Goal: Check status: Check status

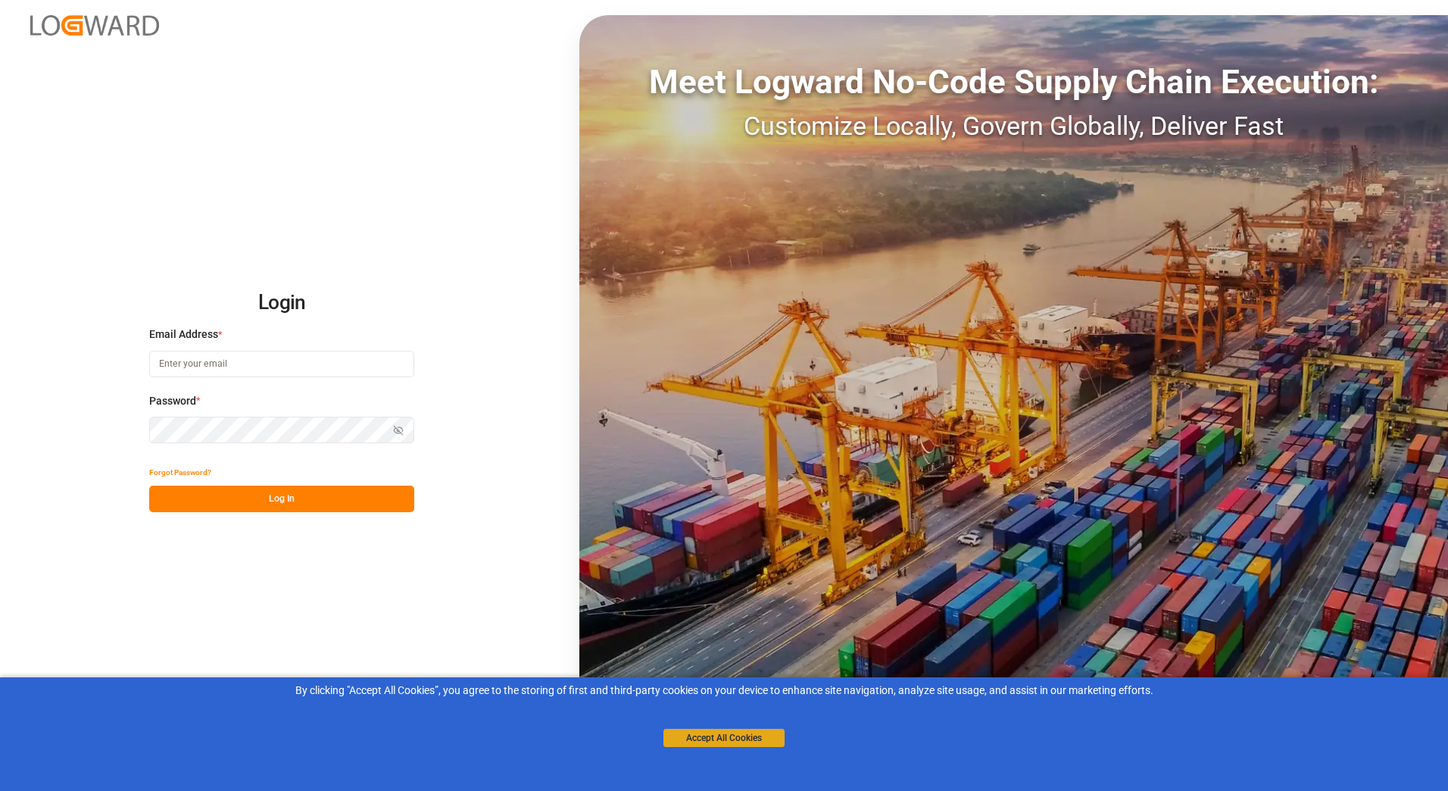
type input "[PERSON_NAME][EMAIL_ADDRESS][PERSON_NAME][DOMAIN_NAME]"
click at [755, 741] on button "Accept All Cookies" at bounding box center [723, 737] width 121 height 18
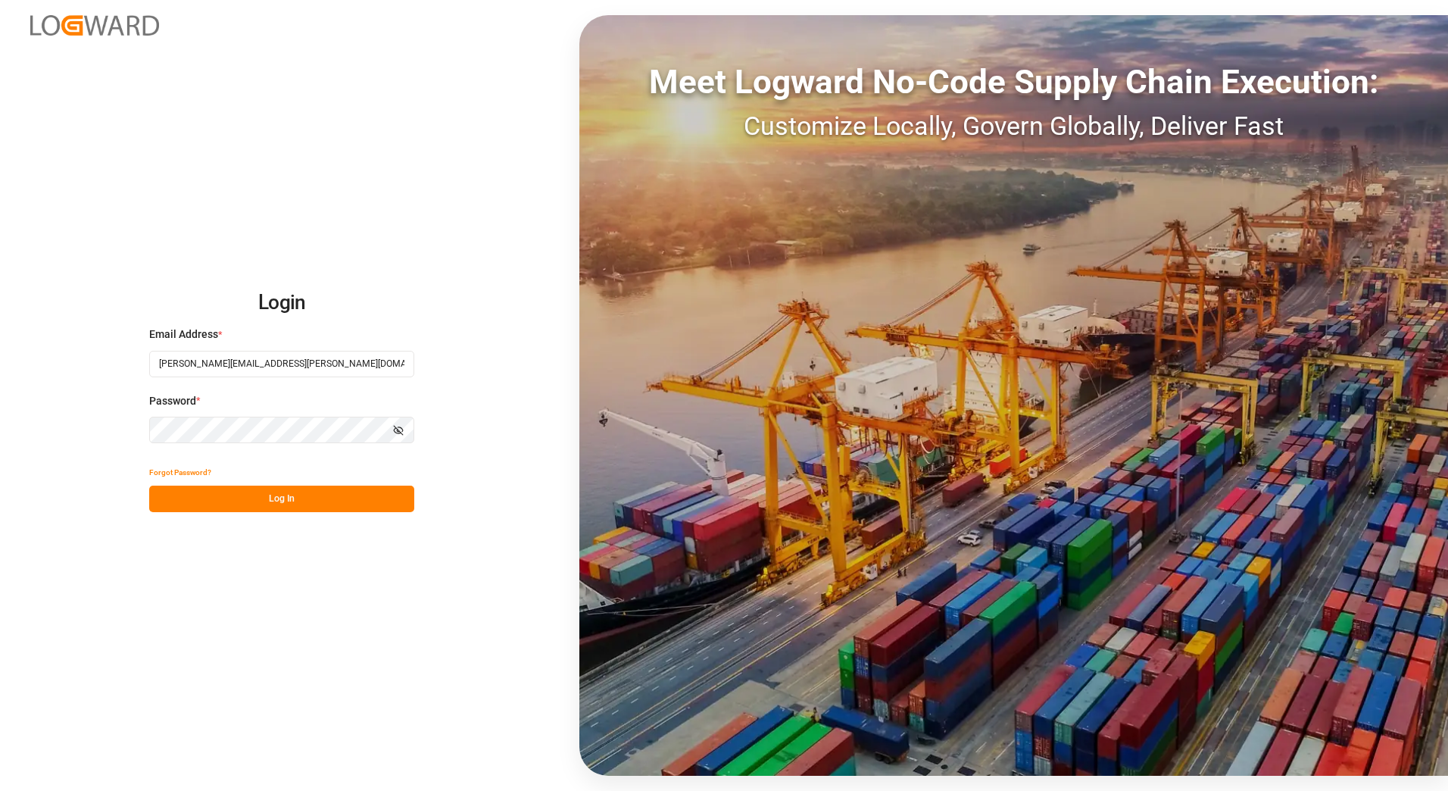
click at [286, 497] on button "Log In" at bounding box center [281, 498] width 265 height 27
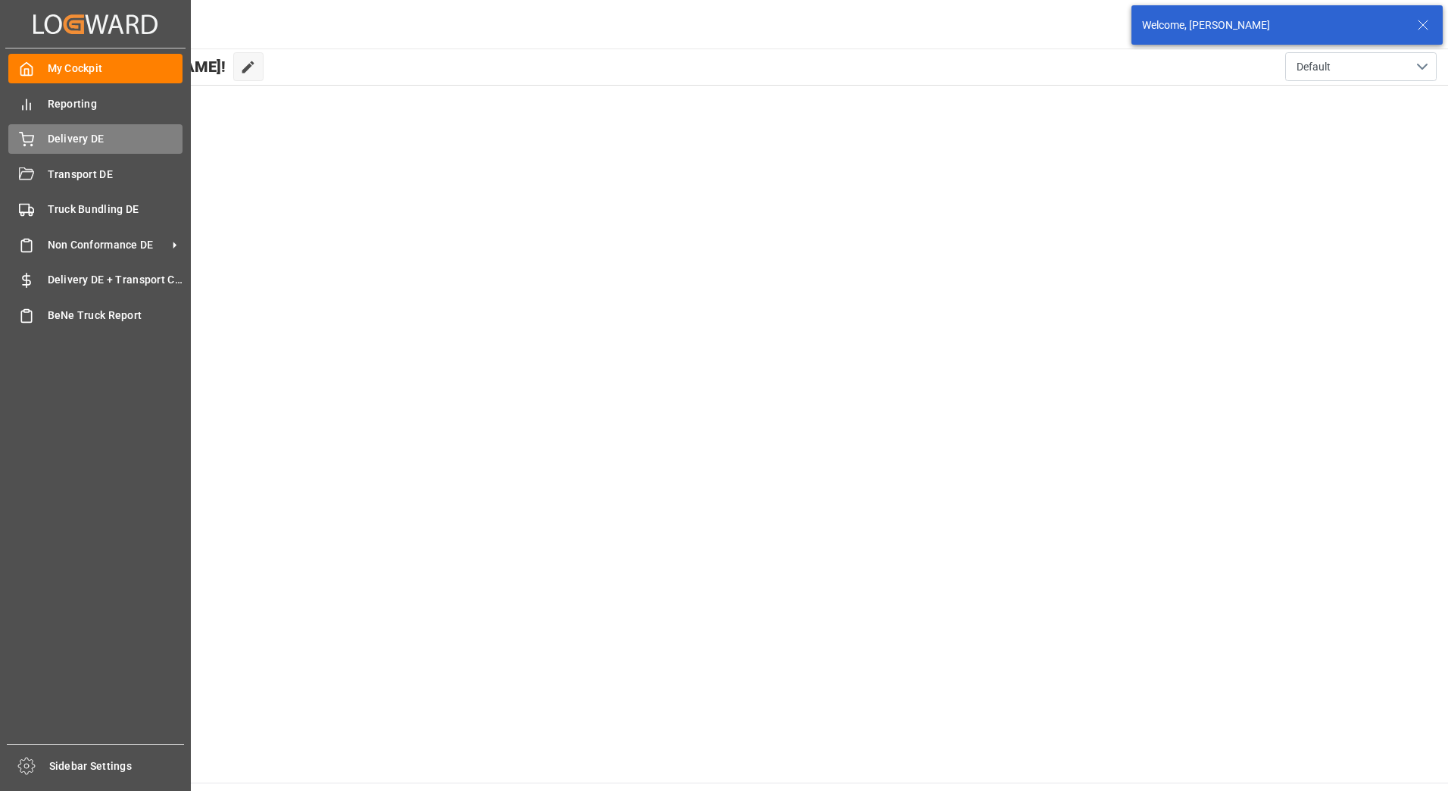
click at [39, 140] on div "Delivery DE Delivery DE" at bounding box center [95, 139] width 174 height 30
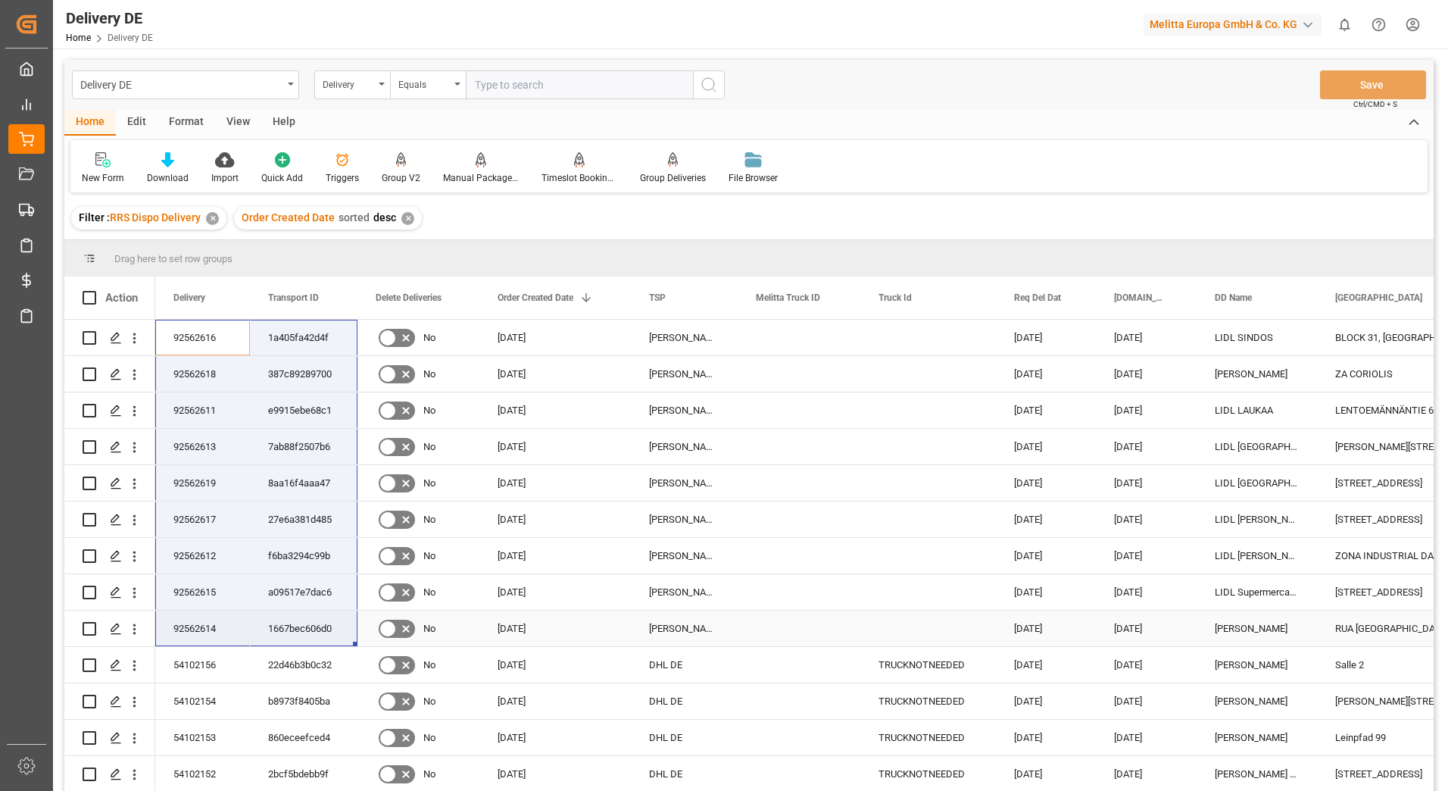
drag, startPoint x: 205, startPoint y: 337, endPoint x: 297, endPoint y: 620, distance: 297.6
